Goal: Task Accomplishment & Management: Complete application form

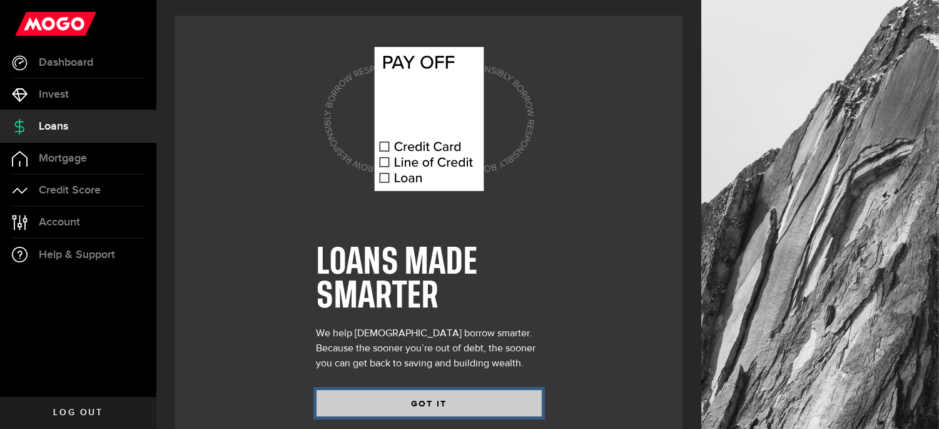
click at [515, 401] on button "GOT IT" at bounding box center [429, 403] width 225 height 26
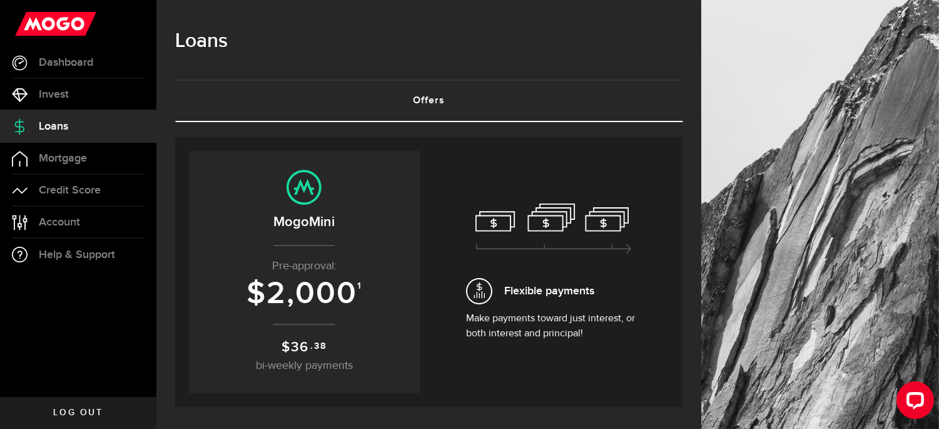
scroll to position [374, 0]
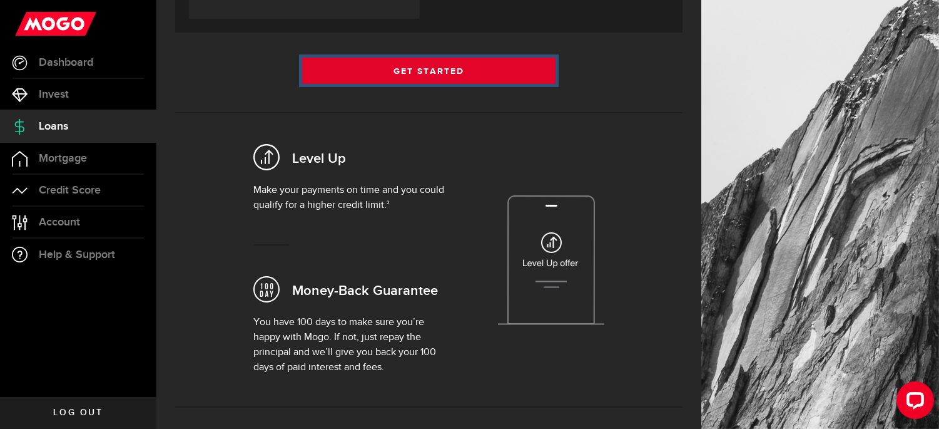
click at [497, 66] on link "Get Started" at bounding box center [429, 71] width 254 height 26
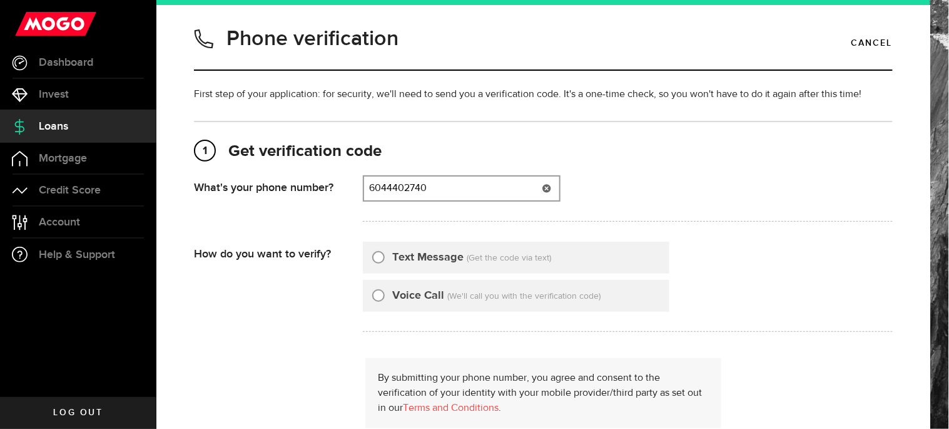
type input "6044402740"
click at [374, 253] on input "Text Message" at bounding box center [378, 255] width 13 height 13
radio input "true"
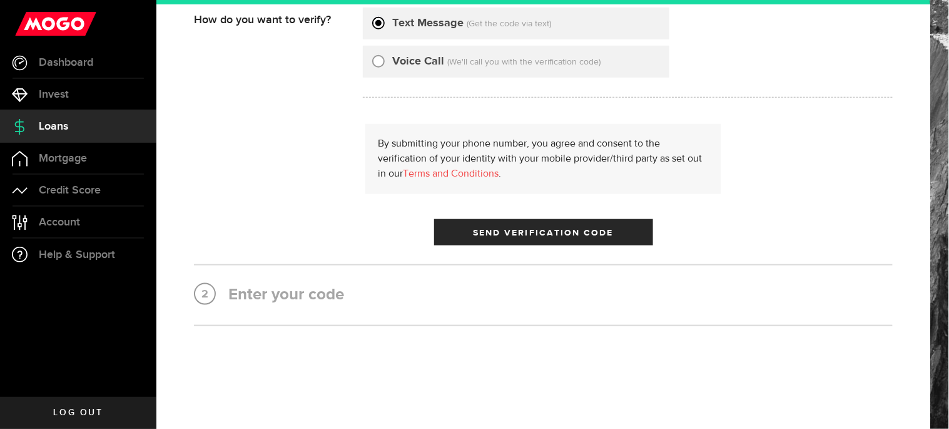
scroll to position [252, 0]
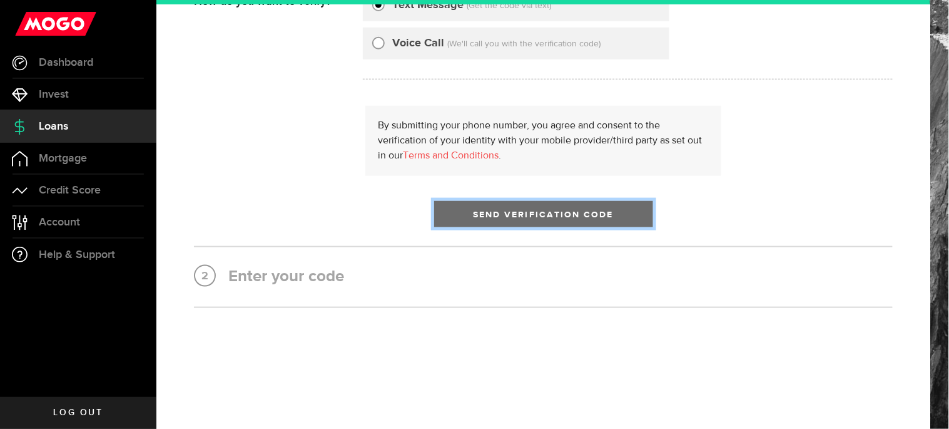
click at [617, 210] on button "Send Verification Code" at bounding box center [543, 214] width 219 height 26
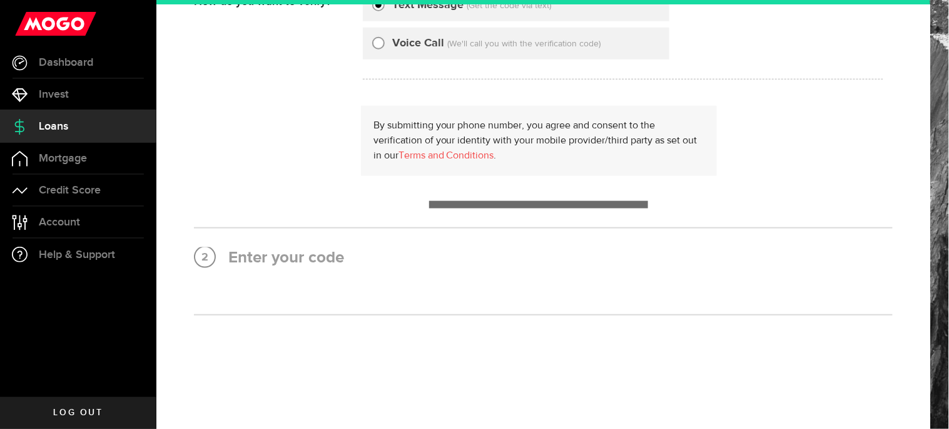
scroll to position [0, 0]
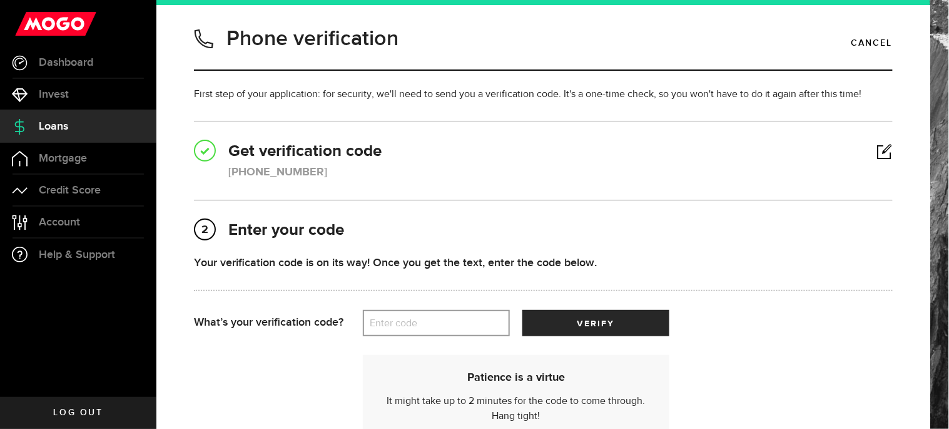
click at [448, 318] on label "Enter code" at bounding box center [436, 323] width 147 height 26
click at [448, 318] on input "Enter code" at bounding box center [436, 323] width 147 height 26
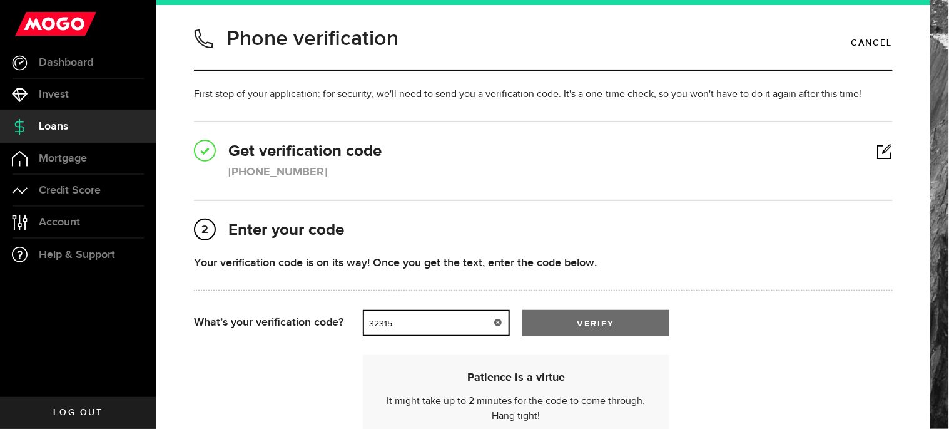
type input "32315"
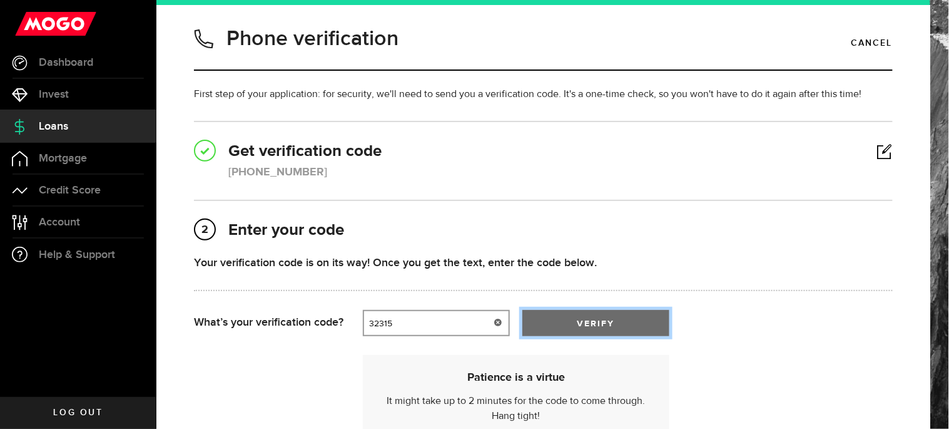
click at [572, 321] on button "verify" at bounding box center [595, 323] width 147 height 26
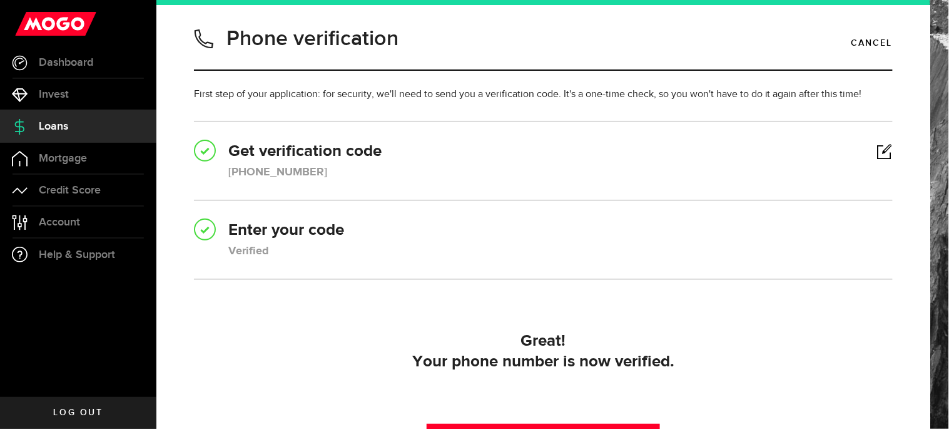
scroll to position [147, 0]
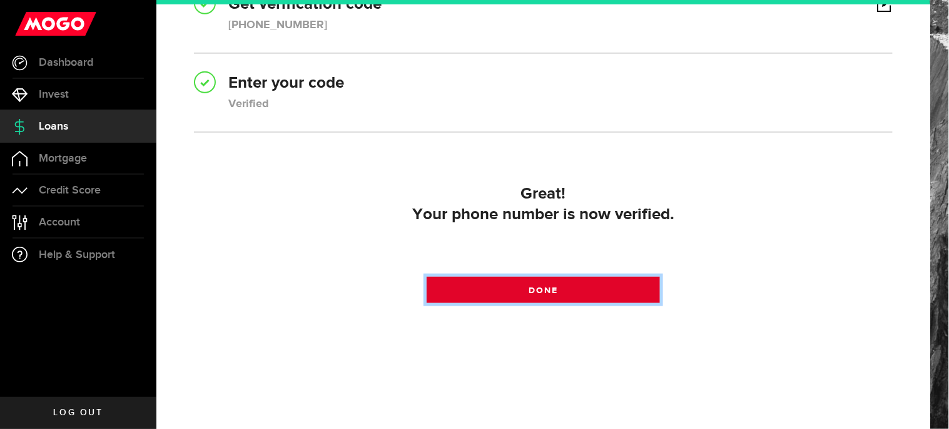
click at [564, 287] on link "Done" at bounding box center [543, 290] width 233 height 26
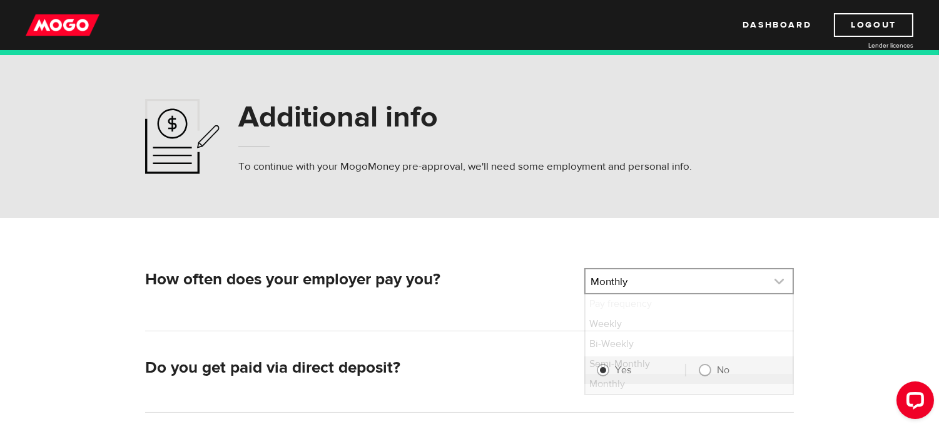
click at [620, 276] on link at bounding box center [689, 281] width 207 height 24
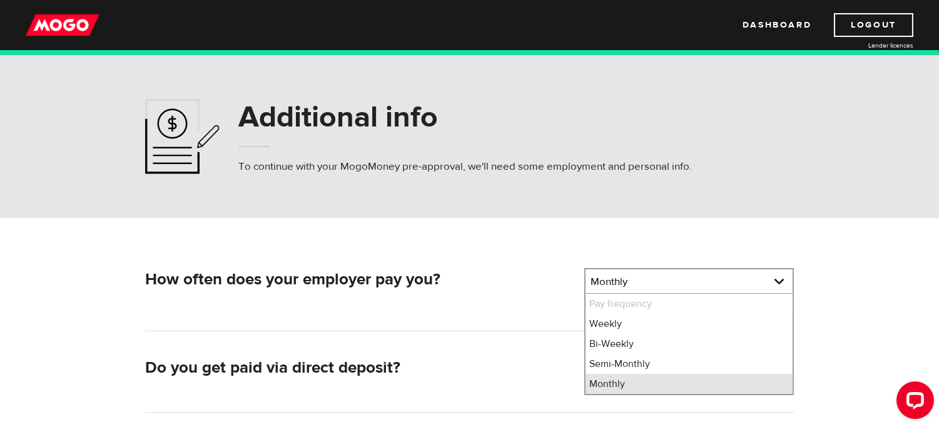
click at [621, 382] on li "Monthly" at bounding box center [689, 383] width 207 height 20
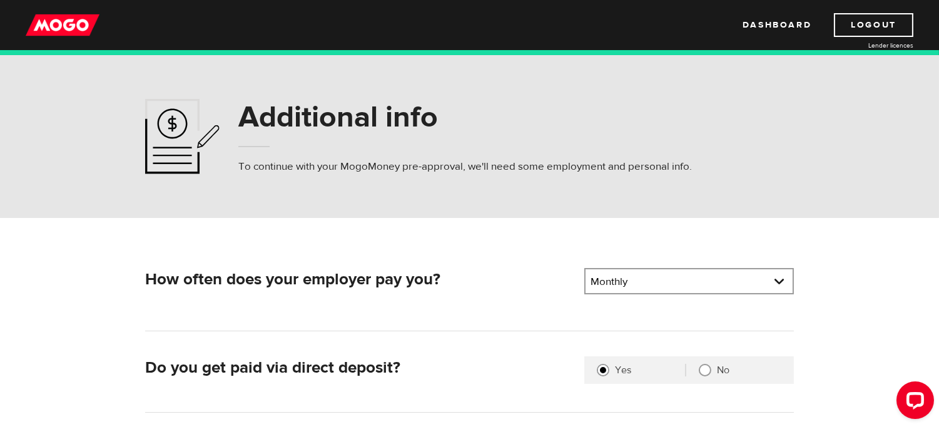
scroll to position [337, 0]
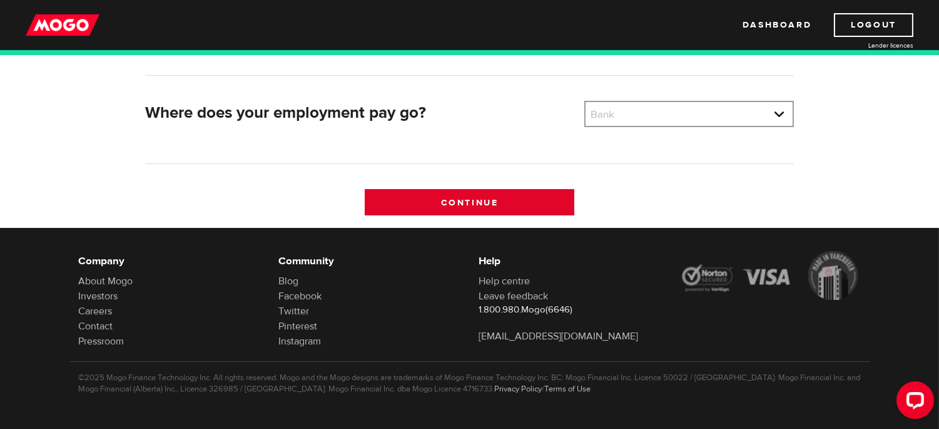
click at [541, 204] on input "Continue" at bounding box center [470, 202] width 210 height 26
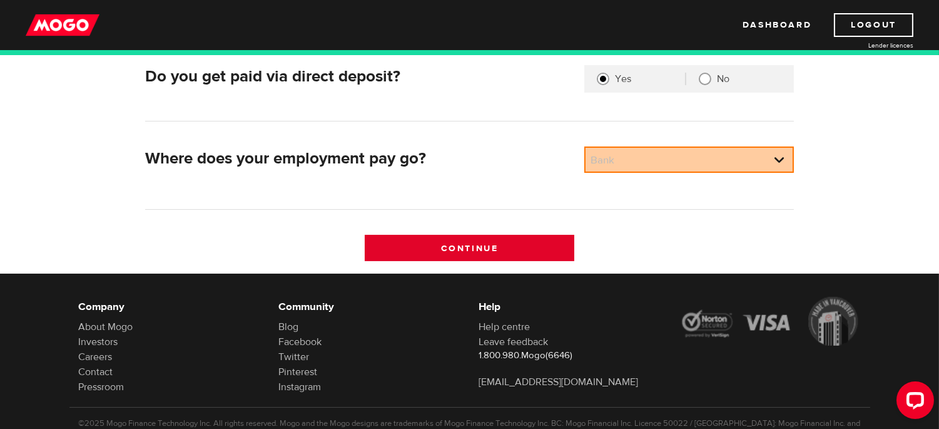
scroll to position [269, 0]
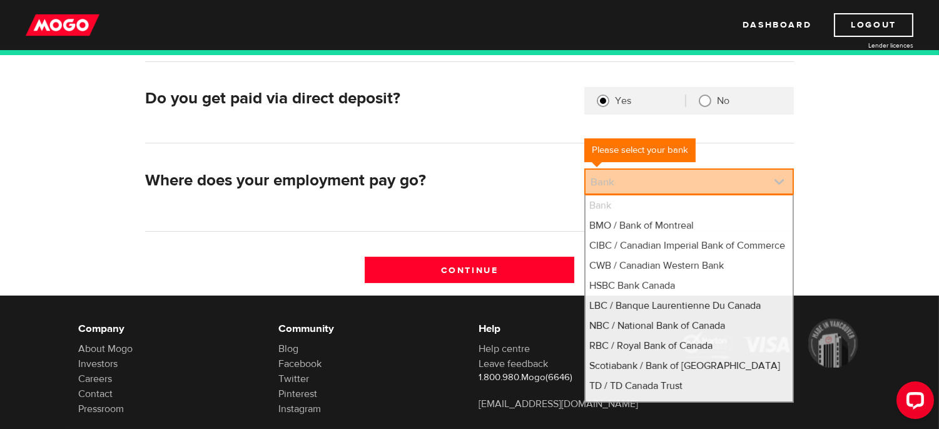
click at [655, 170] on link at bounding box center [689, 182] width 207 height 24
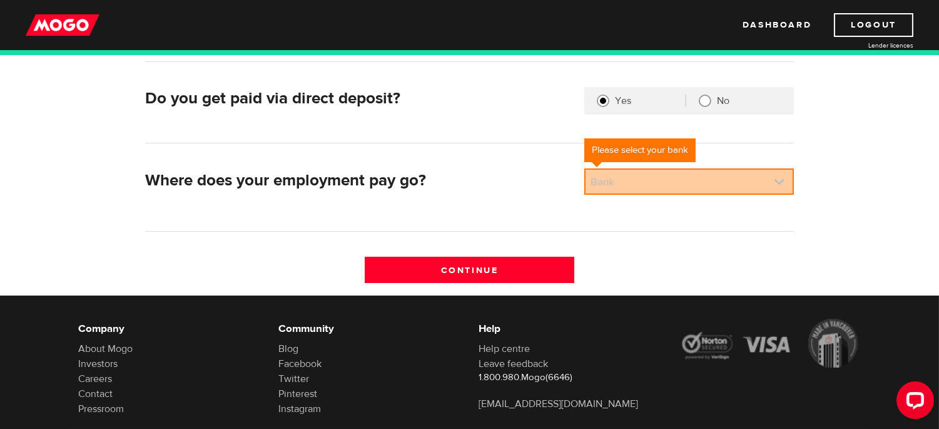
click at [655, 170] on link at bounding box center [689, 182] width 207 height 24
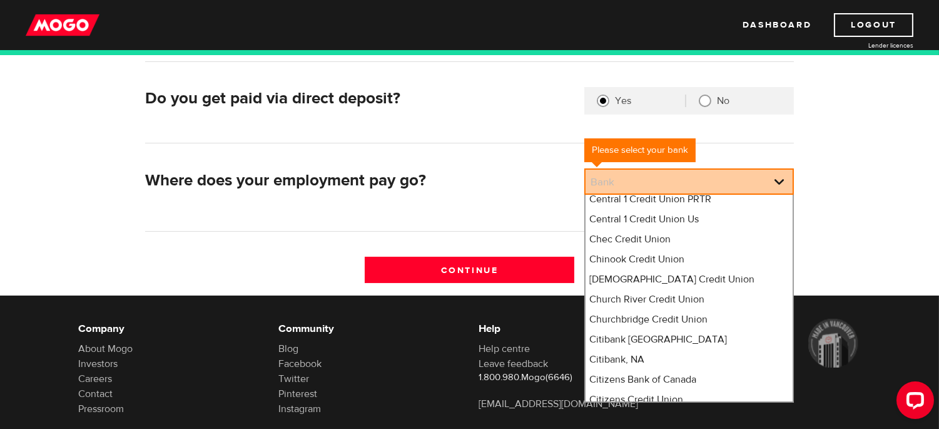
scroll to position [1755, 0]
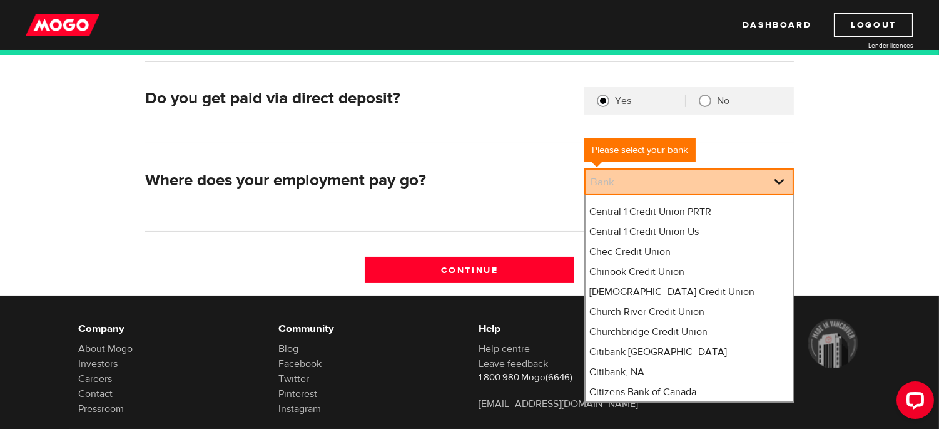
click at [793, 203] on ul "Bank BMO / Bank of Montreal CIBC / Canadian Imperial Bank of Commerce CWB / Can…" at bounding box center [689, 298] width 210 height 208
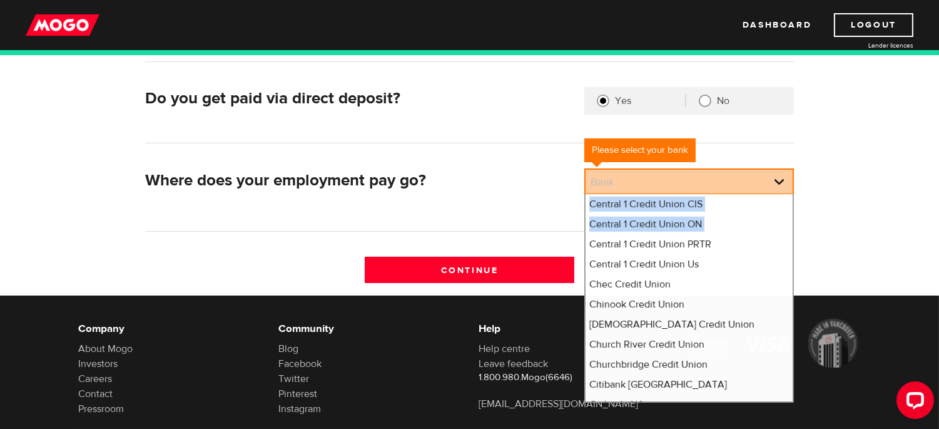
click at [793, 203] on div "Bank Please select your bank Bank Bank BMO / Bank of Montreal CIBC / Canadian I…" at bounding box center [689, 187] width 220 height 38
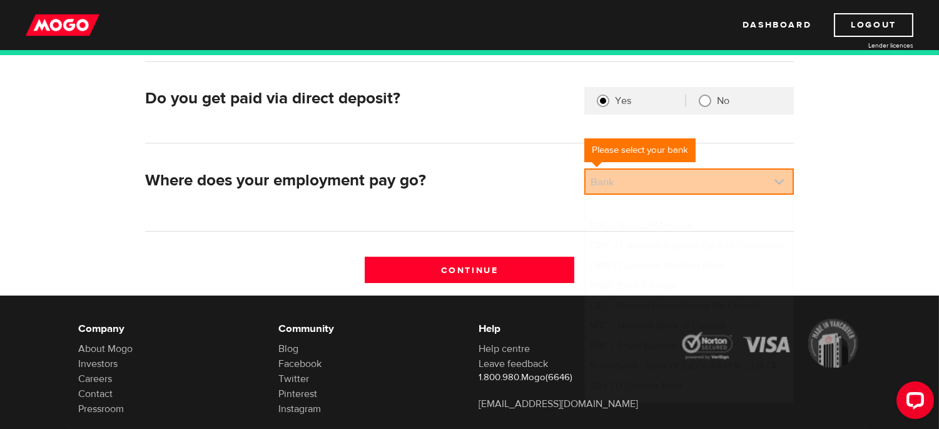
click at [772, 182] on link at bounding box center [689, 182] width 207 height 24
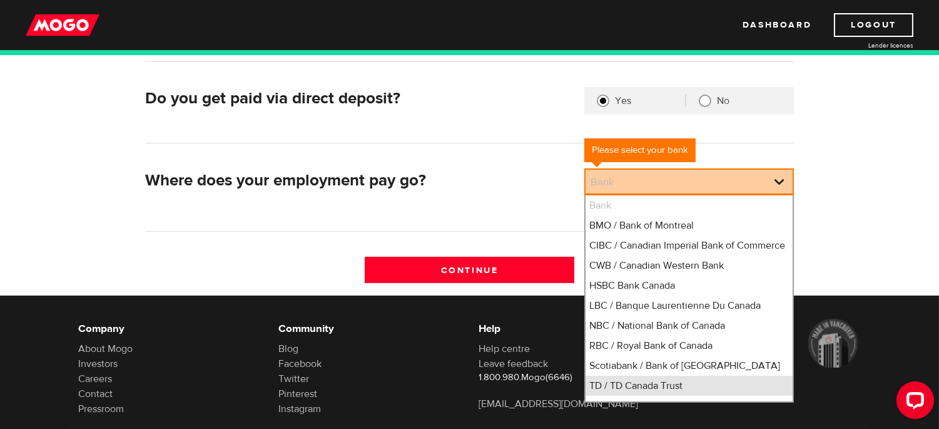
scroll to position [8, 0]
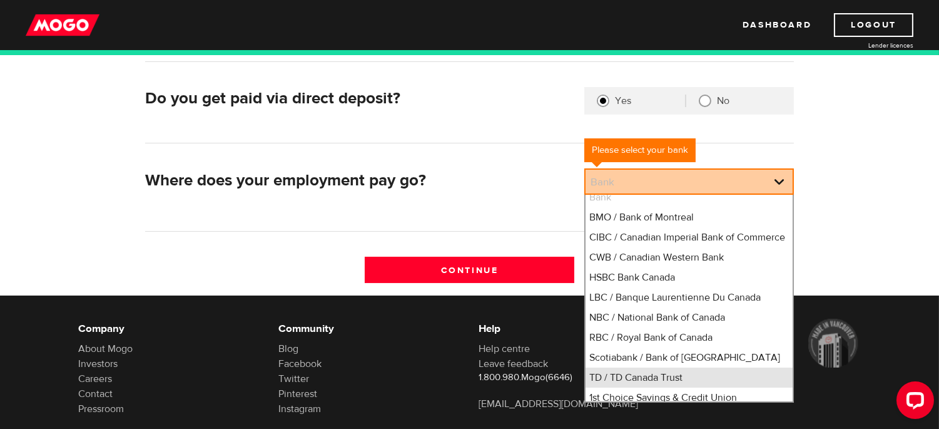
click at [664, 387] on li "TD / TD Canada Trust" at bounding box center [689, 377] width 207 height 20
select select "9"
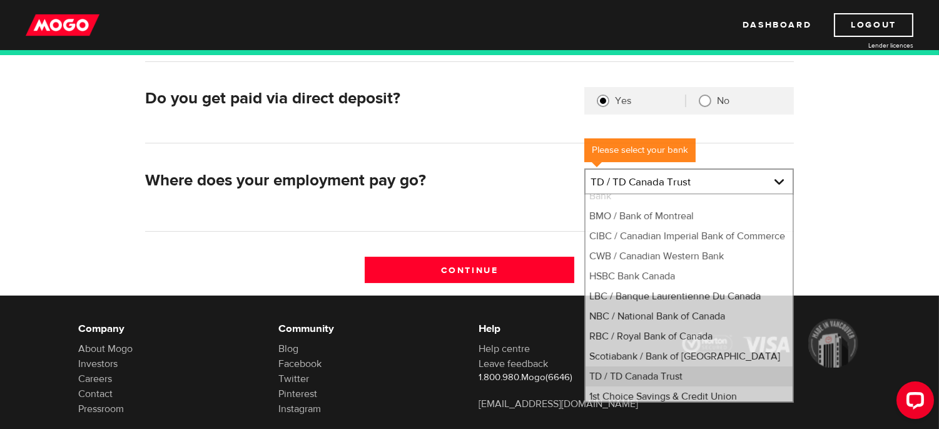
scroll to position [8, 0]
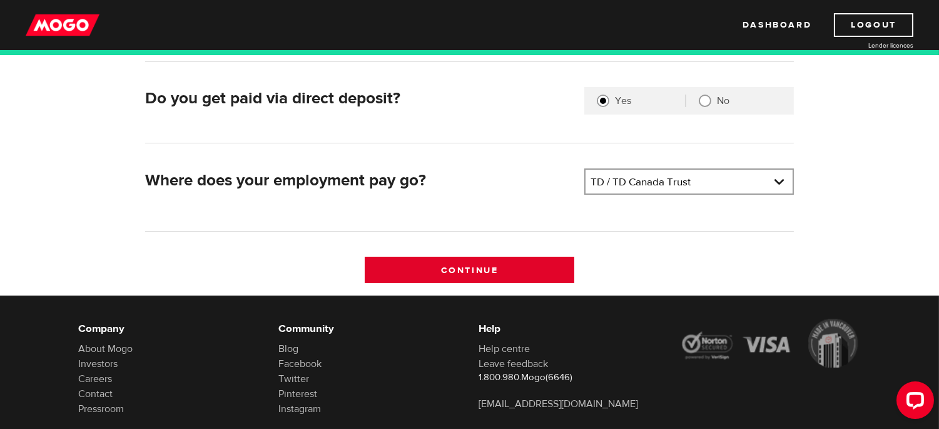
click at [520, 269] on input "Continue" at bounding box center [470, 269] width 210 height 26
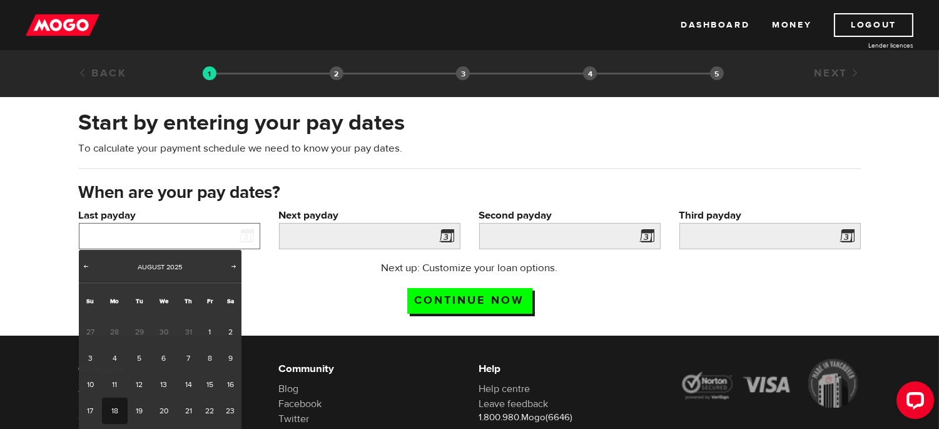
click at [233, 235] on input "Last payday" at bounding box center [169, 236] width 181 height 26
click at [86, 266] on span "Prev" at bounding box center [86, 266] width 10 height 10
click at [136, 400] on link "22" at bounding box center [139, 410] width 23 height 26
type input "[DATE]"
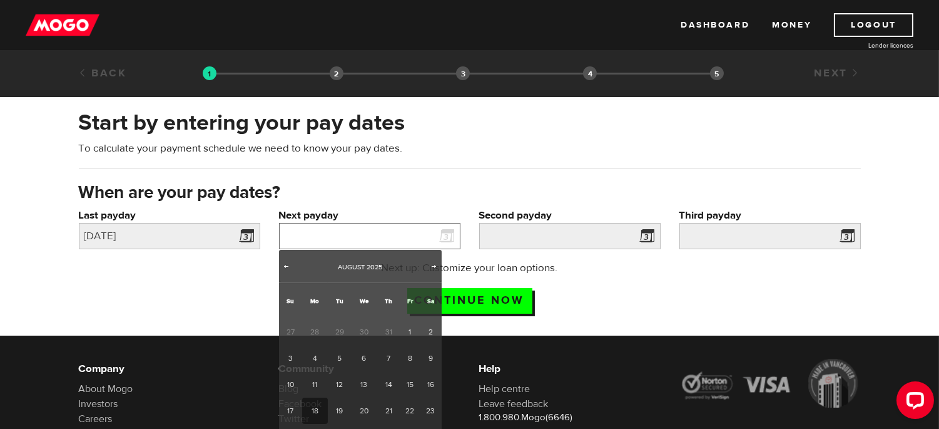
click at [332, 236] on input "Next payday" at bounding box center [369, 236] width 181 height 26
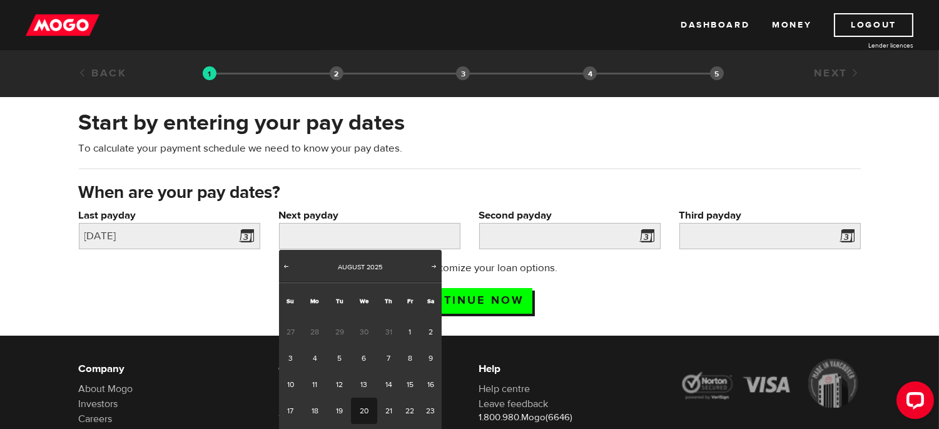
click at [363, 410] on link "20" at bounding box center [364, 410] width 26 height 26
type input "[DATE]"
type input "2025/9/19"
type input "[DATE]"
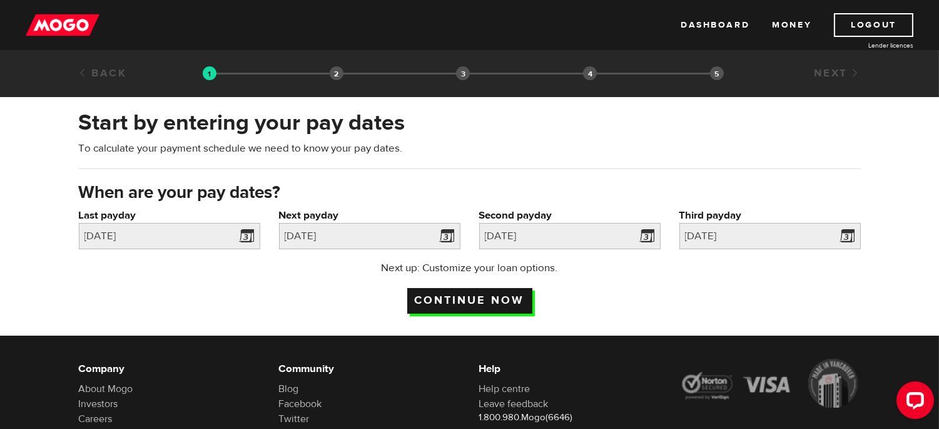
click at [460, 300] on input "Continue now" at bounding box center [469, 301] width 125 height 26
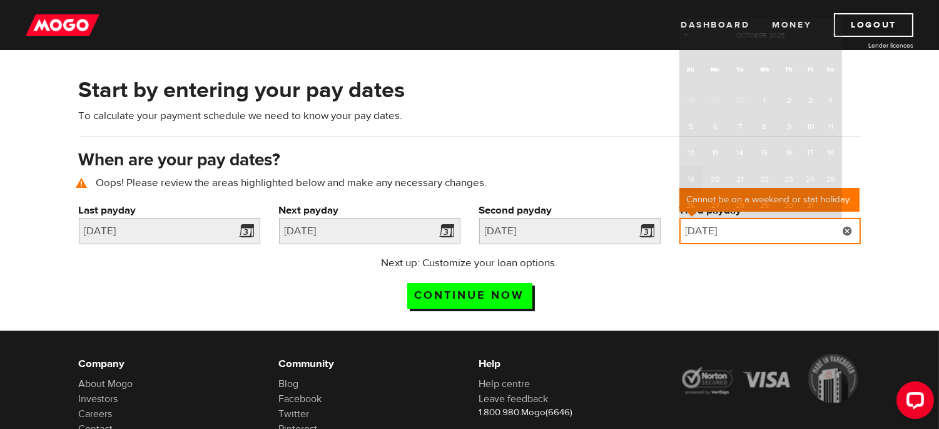
click at [761, 225] on input "[DATE]" at bounding box center [769, 231] width 181 height 26
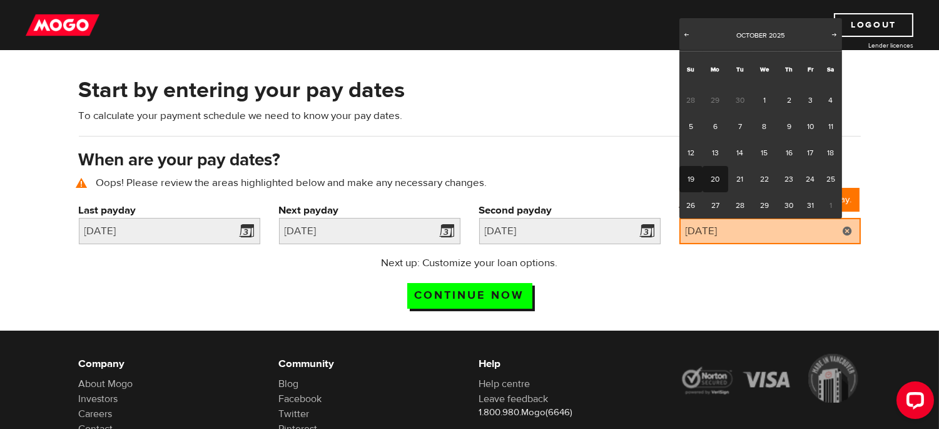
click at [712, 174] on link "20" at bounding box center [716, 179] width 26 height 26
type input "2025/10/20"
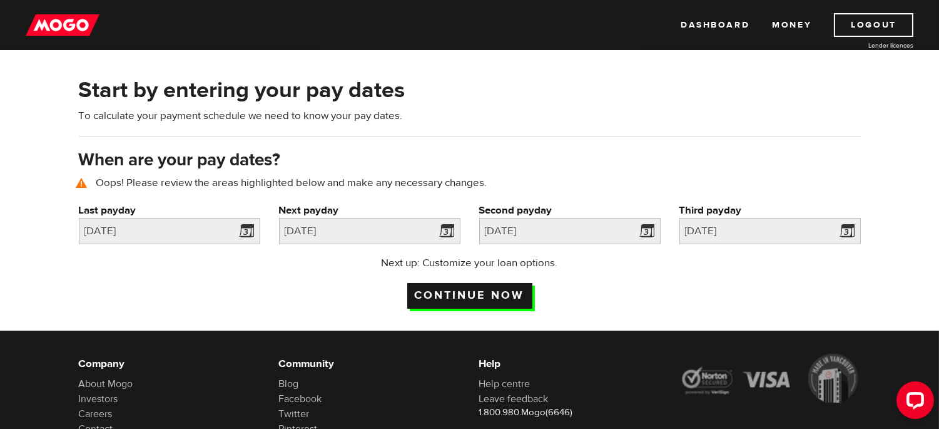
click at [517, 290] on input "Continue now" at bounding box center [469, 296] width 125 height 26
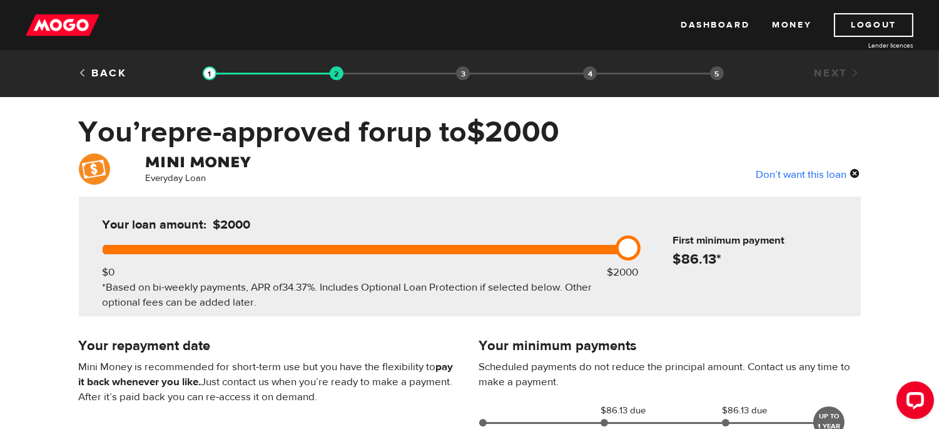
scroll to position [374, 0]
